Goal: Task Accomplishment & Management: Manage account settings

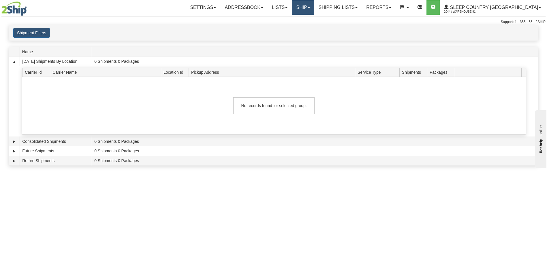
click at [314, 8] on link "Ship" at bounding box center [303, 7] width 22 height 14
click at [289, 19] on span "Ship Screen" at bounding box center [278, 20] width 22 height 5
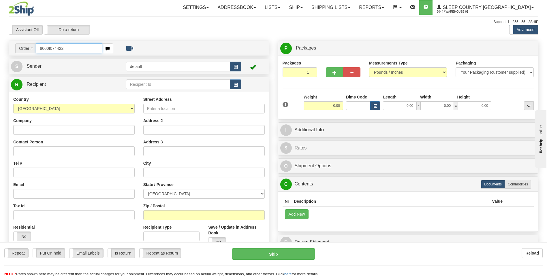
type input "9000I074422"
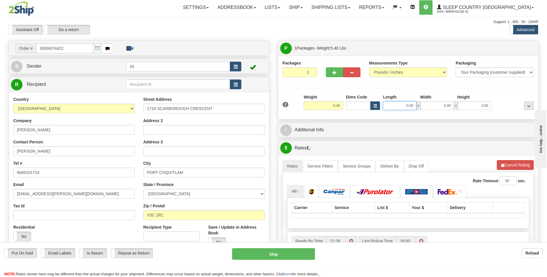
click at [403, 109] on input "0.00" at bounding box center [399, 105] width 33 height 9
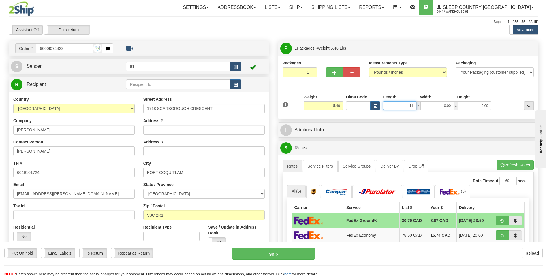
type input "11.00"
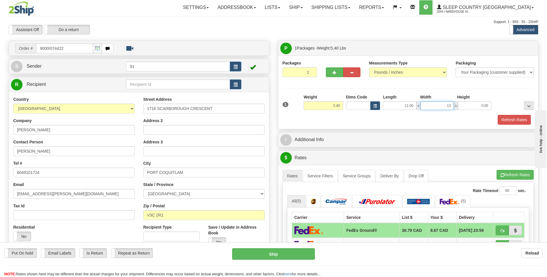
type input "13.00"
type input "6.00"
click at [509, 116] on button "Refresh Rates" at bounding box center [513, 120] width 33 height 10
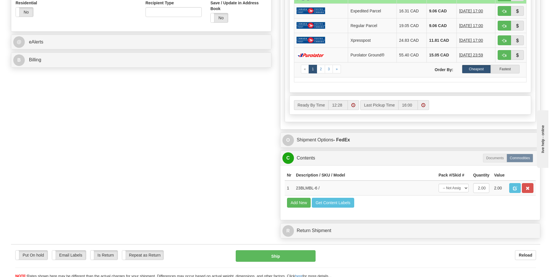
scroll to position [230, 0]
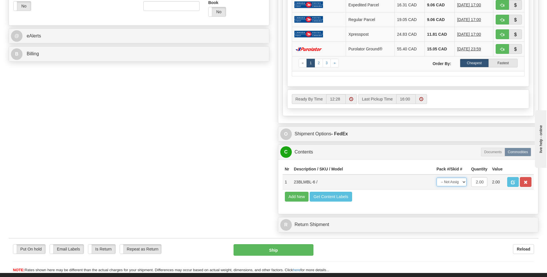
click at [446, 184] on select "-- Not Assigned -- Package 1" at bounding box center [451, 182] width 30 height 9
select select "0"
click at [436, 178] on select "-- Not Assigned -- Package 1" at bounding box center [451, 182] width 30 height 9
click at [275, 252] on button "Ship" at bounding box center [273, 250] width 80 height 12
type input "92"
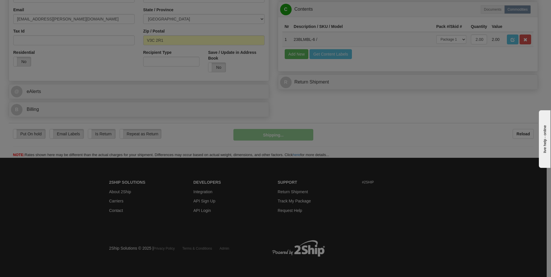
scroll to position [175, 0]
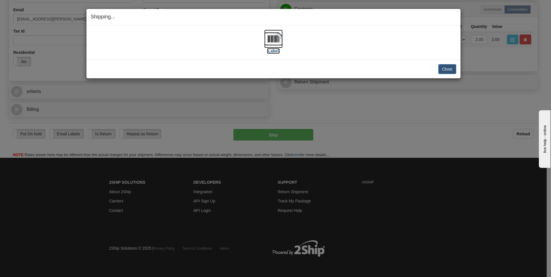
click at [275, 46] on img at bounding box center [273, 39] width 18 height 18
click at [446, 66] on button "Close" at bounding box center [447, 69] width 18 height 10
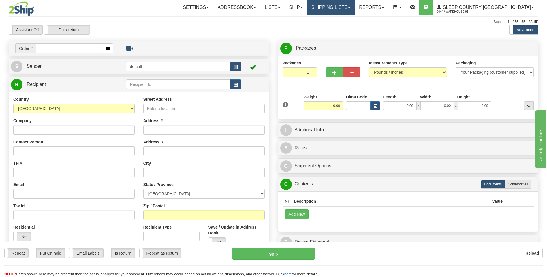
click at [354, 7] on link "Shipping lists" at bounding box center [331, 7] width 48 height 14
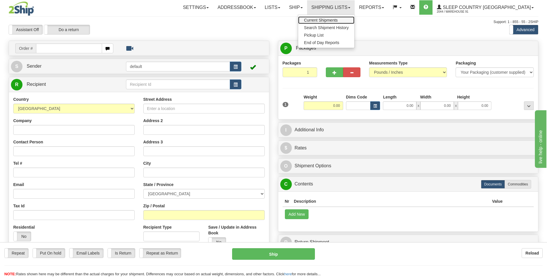
click at [337, 19] on span "Current Shipments" at bounding box center [321, 20] width 34 height 5
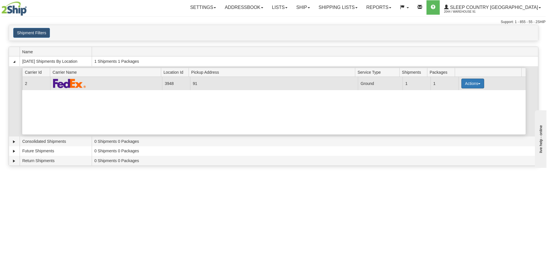
click at [465, 82] on button "Actions" at bounding box center [472, 84] width 23 height 10
click at [451, 103] on span "Close" at bounding box center [449, 102] width 13 height 4
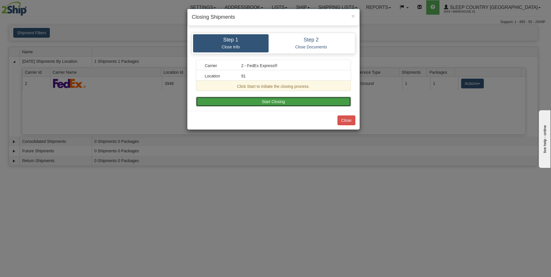
click at [275, 102] on button "Start Closing" at bounding box center [273, 102] width 155 height 10
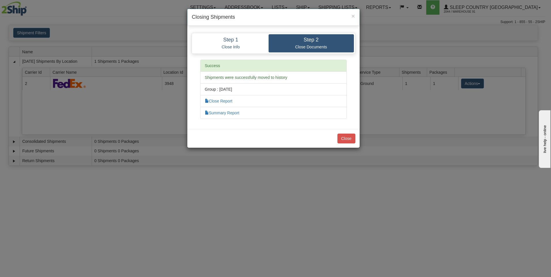
click at [227, 99] on li "Close Report" at bounding box center [273, 101] width 146 height 12
click at [227, 101] on link "Close Report" at bounding box center [219, 101] width 28 height 5
click at [234, 116] on li "Summary Report" at bounding box center [273, 113] width 146 height 12
click at [234, 115] on link "Summary Report" at bounding box center [222, 113] width 35 height 5
click at [348, 137] on button "Close" at bounding box center [346, 139] width 18 height 10
